Goal: Navigation & Orientation: Locate item on page

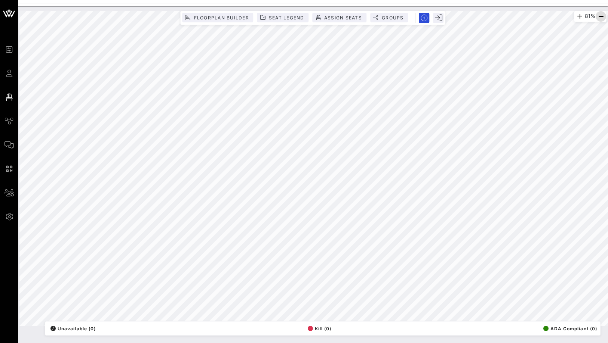
click at [602, 16] on icon "button" at bounding box center [600, 16] width 9 height 9
click at [598, 17] on icon "button" at bounding box center [600, 16] width 9 height 9
click at [598, 16] on icon "button" at bounding box center [600, 16] width 9 height 9
click at [574, 15] on icon "button" at bounding box center [578, 16] width 9 height 9
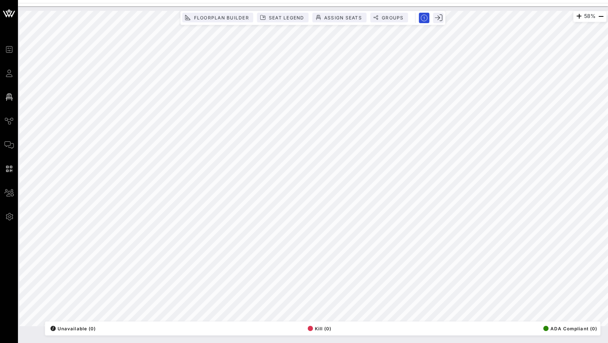
click at [586, 15] on div "58%" at bounding box center [589, 16] width 33 height 11
click at [587, 16] on div "58%" at bounding box center [589, 16] width 33 height 11
click at [586, 16] on div "58%" at bounding box center [589, 16] width 33 height 11
click at [586, 17] on div "58%" at bounding box center [589, 16] width 33 height 11
